Goal: Task Accomplishment & Management: Manage account settings

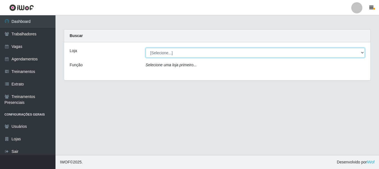
click at [274, 48] on select "[Selecione...] O Cestão - [GEOGRAPHIC_DATA]" at bounding box center [256, 53] width 220 height 10
select select "238"
click at [146, 48] on select "[Selecione...] O Cestão - [GEOGRAPHIC_DATA]" at bounding box center [256, 53] width 220 height 10
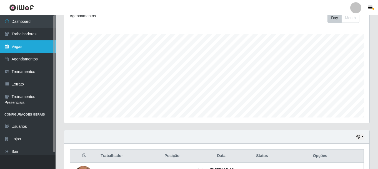
scroll to position [43, 0]
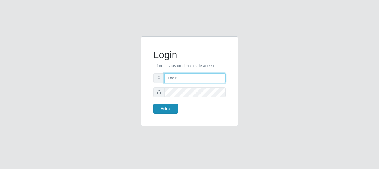
type input "JOSELMA@OCESTAO"
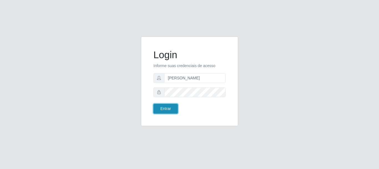
click at [164, 111] on button "Entrar" at bounding box center [166, 109] width 24 height 10
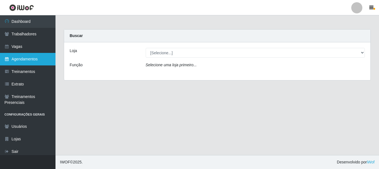
click at [22, 61] on link "Agendamentos" at bounding box center [28, 59] width 56 height 12
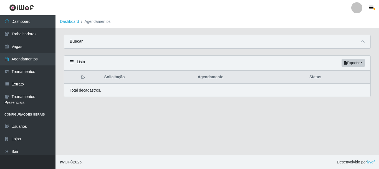
click at [313, 79] on th "Status" at bounding box center [338, 77] width 64 height 13
click at [247, 117] on main "Dashboard Agendamentos Carregando... Buscar Início em Término em Status [Seleci…" at bounding box center [218, 84] width 324 height 139
click at [72, 62] on icon at bounding box center [72, 62] width 4 height 4
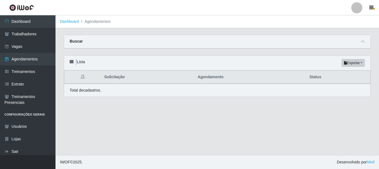
click at [72, 62] on icon at bounding box center [72, 62] width 4 height 4
click at [160, 69] on div "Lista Exportar PDF Excel" at bounding box center [217, 63] width 306 height 15
click at [89, 46] on div "Buscar" at bounding box center [217, 41] width 306 height 13
click at [365, 41] on div "Buscar" at bounding box center [216, 41] width 305 height 13
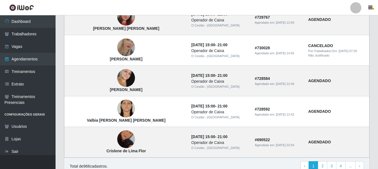
scroll to position [411, 0]
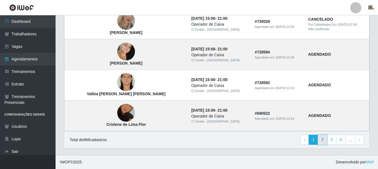
click at [320, 141] on link "2" at bounding box center [322, 139] width 9 height 10
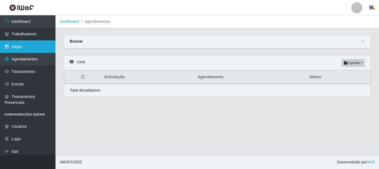
click at [30, 50] on link "Vagas" at bounding box center [28, 46] width 56 height 12
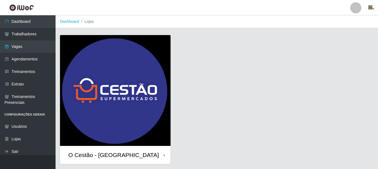
scroll to position [16, 0]
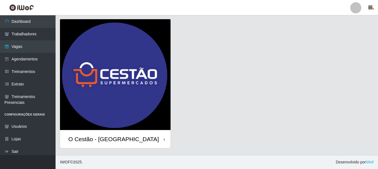
click at [150, 143] on div "O Cestão - Bayeux" at bounding box center [115, 139] width 110 height 18
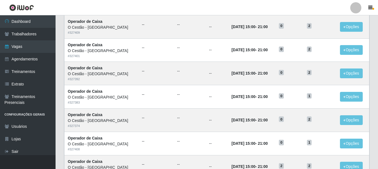
scroll to position [302, 0]
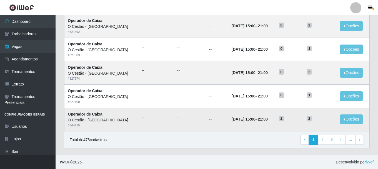
click at [232, 117] on time "10/09/2025, 15:00" at bounding box center [244, 119] width 24 height 4
click at [85, 112] on strong "Operador de Caixa" at bounding box center [85, 114] width 35 height 4
click at [86, 112] on strong "Operador de Caixa" at bounding box center [85, 114] width 35 height 4
click at [346, 122] on button "Opções" at bounding box center [351, 119] width 23 height 10
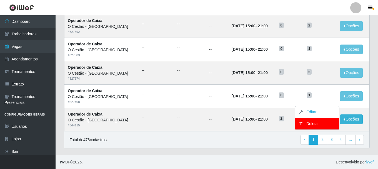
click at [235, 140] on div "Total de 478 cadastros. ‹ Previous 1 2 3 4 ... › Next" at bounding box center [217, 139] width 294 height 10
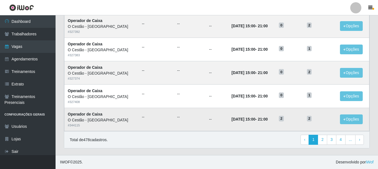
click at [258, 121] on time "21:00" at bounding box center [263, 119] width 10 height 4
click at [277, 121] on td "2" at bounding box center [289, 118] width 28 height 23
click at [279, 121] on span "2" at bounding box center [281, 118] width 5 height 6
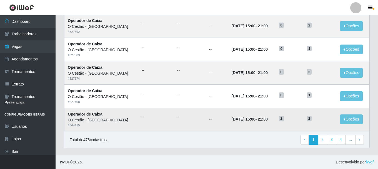
click at [320, 117] on h5 "2" at bounding box center [320, 118] width 26 height 6
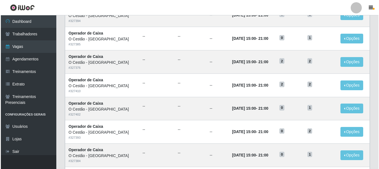
scroll to position [0, 0]
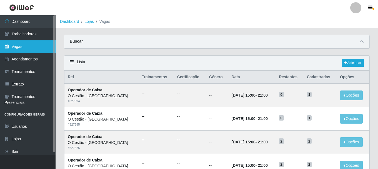
click at [26, 47] on link "Vagas" at bounding box center [28, 46] width 56 height 12
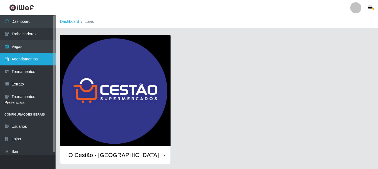
click at [32, 60] on link "Agendamentos" at bounding box center [28, 59] width 56 height 12
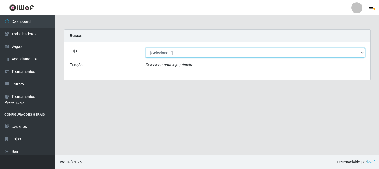
click at [168, 53] on select "[Selecione...] O Cestão - [GEOGRAPHIC_DATA]" at bounding box center [256, 53] width 220 height 10
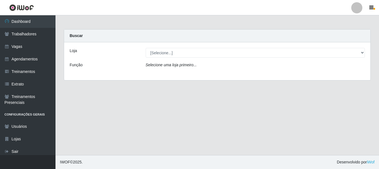
click at [175, 74] on div "Loja [Selecione...] O Cestão - Bayeux Função Selecione [PERSON_NAME] primeiro..." at bounding box center [217, 61] width 306 height 38
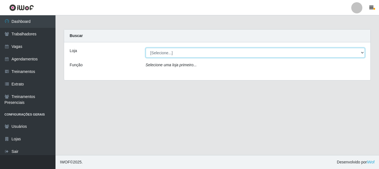
click at [177, 54] on select "[Selecione...] O Cestão - [GEOGRAPHIC_DATA]" at bounding box center [256, 53] width 220 height 10
select select "238"
click at [146, 48] on select "[Selecione...] O Cestão - [GEOGRAPHIC_DATA]" at bounding box center [256, 53] width 220 height 10
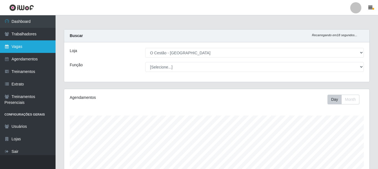
click at [26, 44] on link "Vagas" at bounding box center [28, 46] width 56 height 12
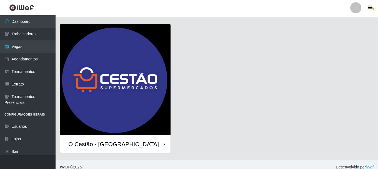
scroll to position [16, 0]
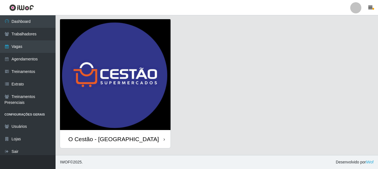
click at [134, 144] on div "O Cestão - [GEOGRAPHIC_DATA]" at bounding box center [115, 139] width 110 height 18
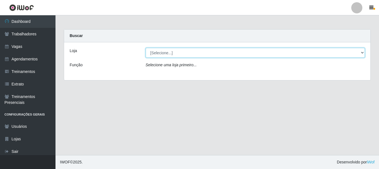
click at [186, 50] on select "[Selecione...] O Cestão - Bayeux" at bounding box center [256, 53] width 220 height 10
select select "238"
click at [146, 48] on select "[Selecione...] O Cestão - Bayeux" at bounding box center [256, 53] width 220 height 10
